Goal: Check status: Check status

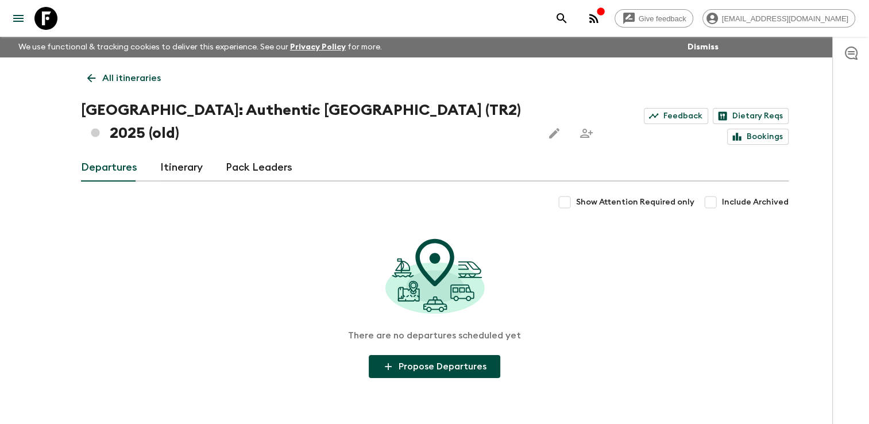
click at [108, 78] on p "All itineraries" at bounding box center [131, 78] width 59 height 14
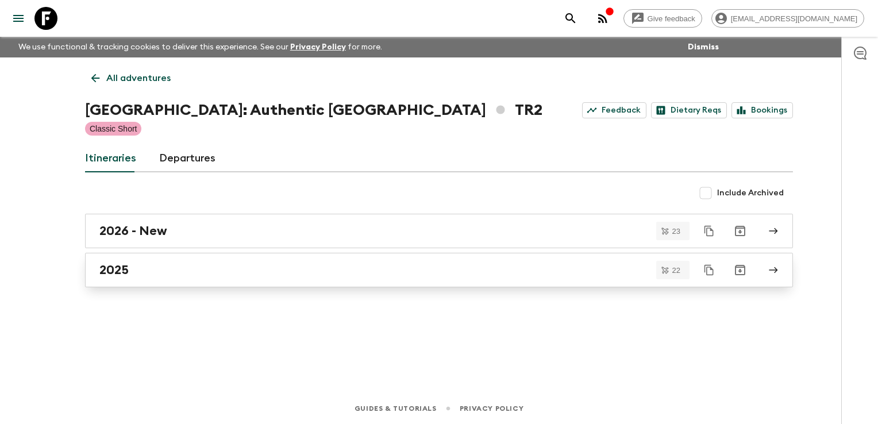
click at [126, 272] on h2 "2025" at bounding box center [113, 270] width 29 height 15
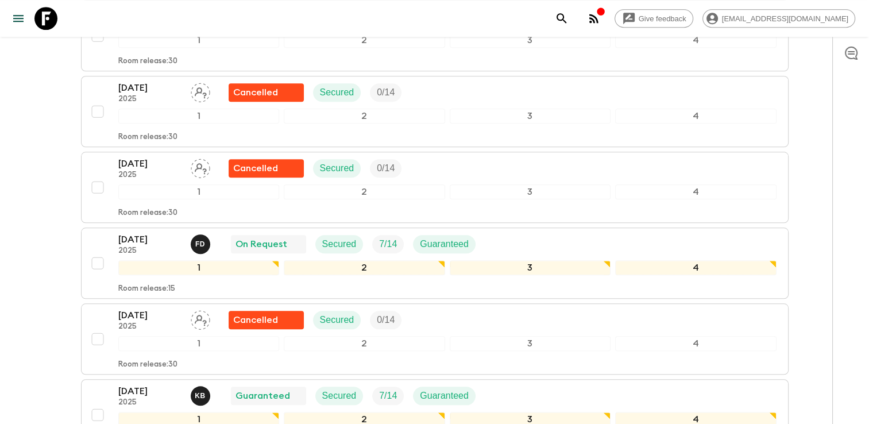
scroll to position [1101, 0]
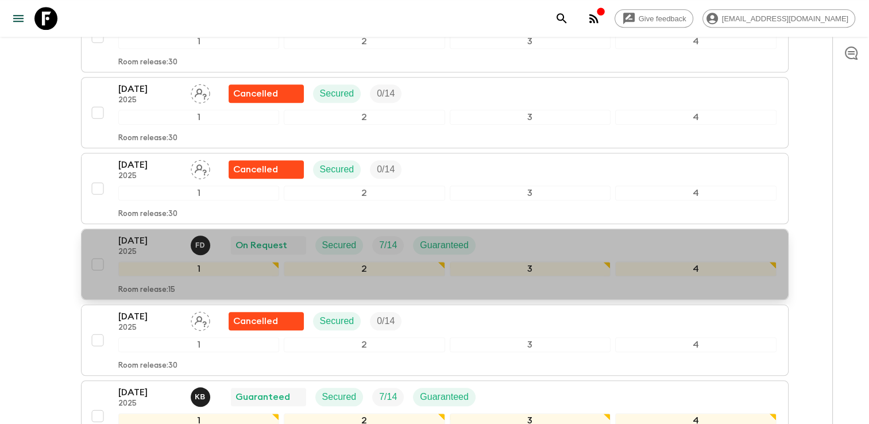
click at [513, 234] on div "[DATE] 2025 F D On Request Secured 7 / 14 Guaranteed" at bounding box center [447, 245] width 658 height 23
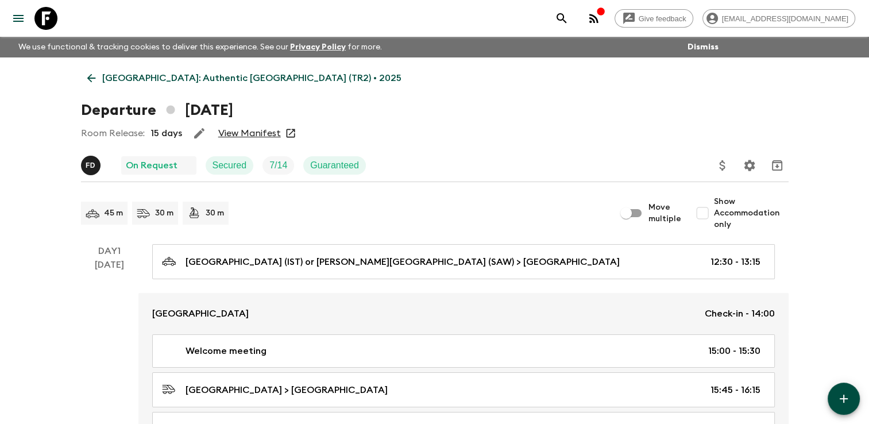
click at [252, 137] on link "View Manifest" at bounding box center [249, 133] width 63 height 11
